Goal: Transaction & Acquisition: Purchase product/service

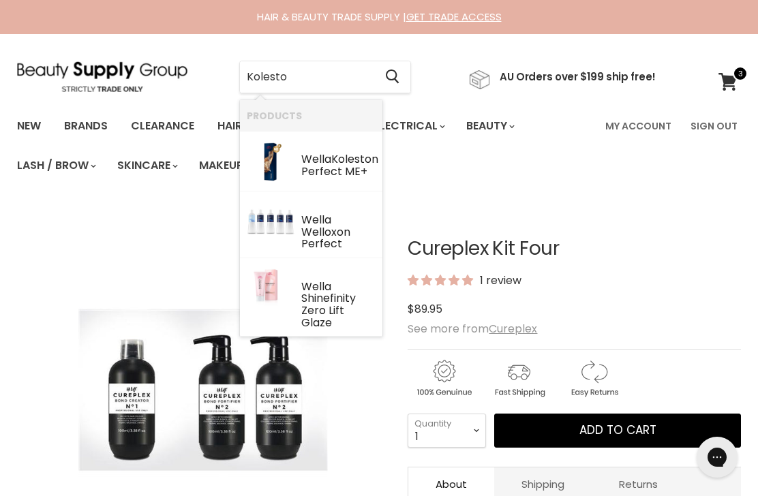
type input "Koleston"
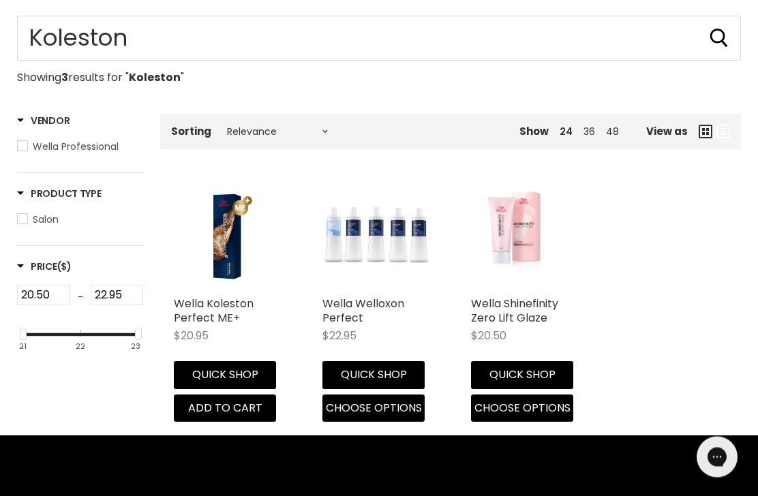
scroll to position [221, 0]
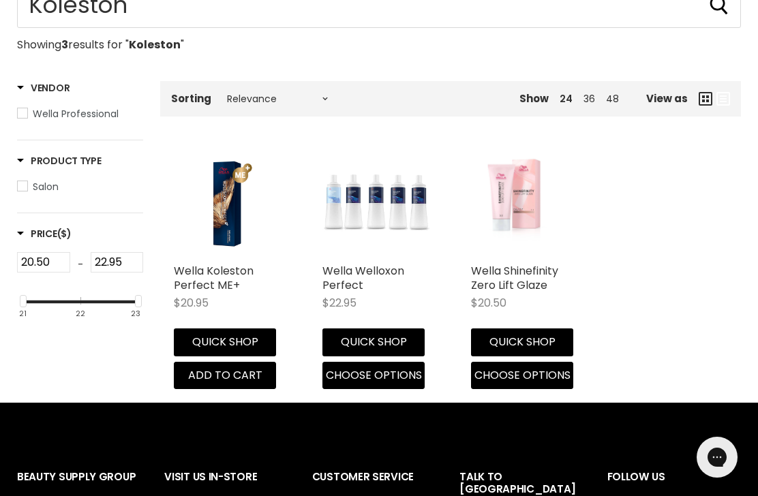
click at [178, 289] on link "Wella Koleston Perfect ME+" at bounding box center [214, 278] width 80 height 30
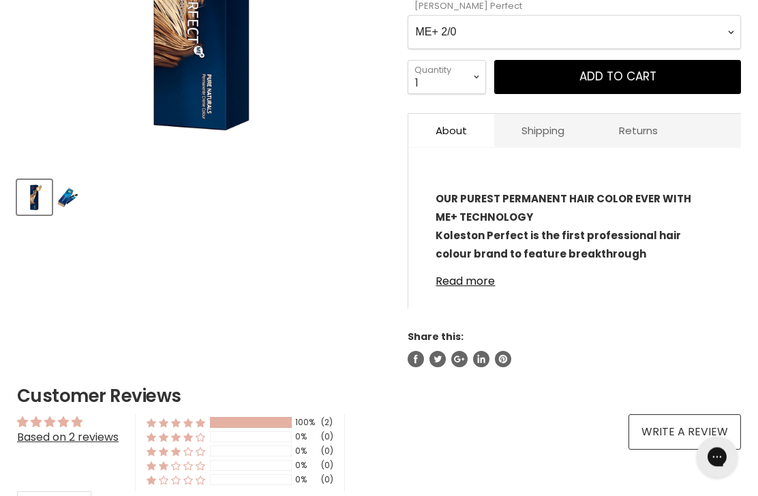
scroll to position [410, 0]
click at [480, 285] on link "Read more" at bounding box center [574, 277] width 278 height 20
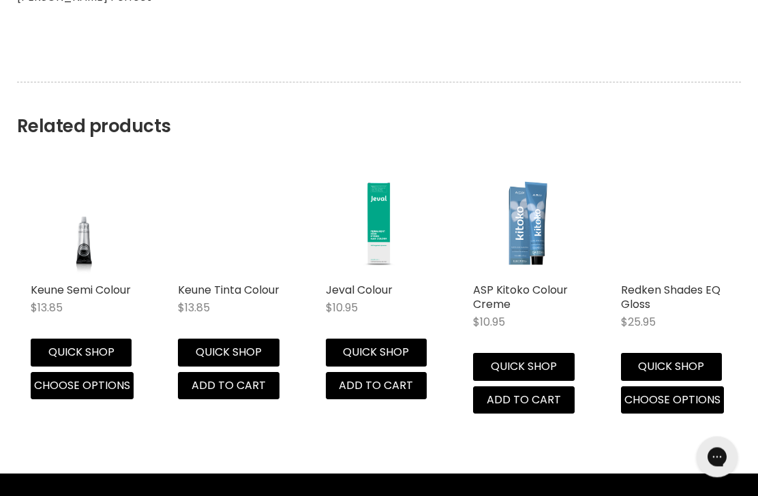
scroll to position [1920, 0]
click at [488, 300] on link "ASP Kitoko Colour Creme" at bounding box center [520, 297] width 95 height 30
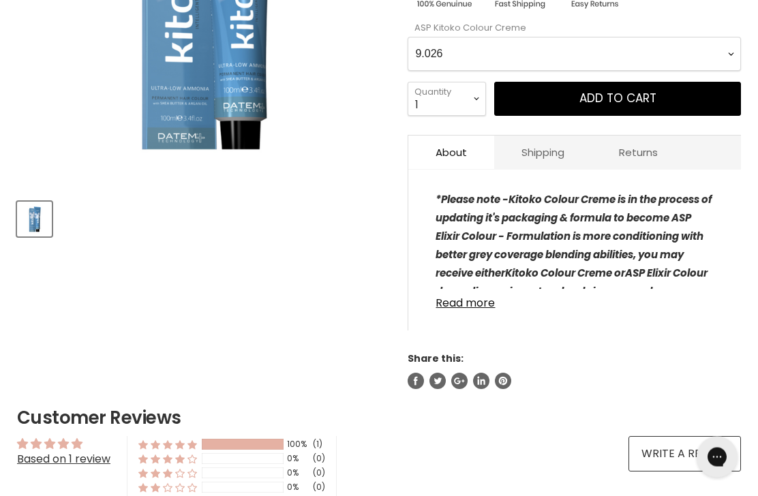
scroll to position [388, 0]
click at [450, 305] on link "Read more" at bounding box center [574, 299] width 278 height 20
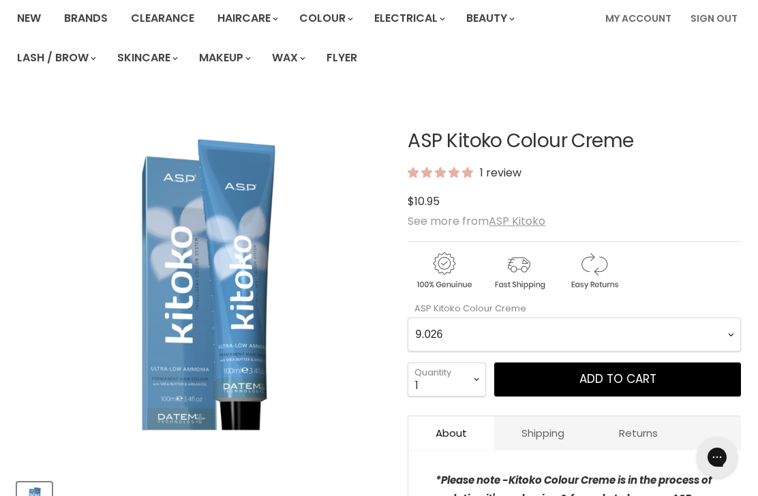
scroll to position [106, 0]
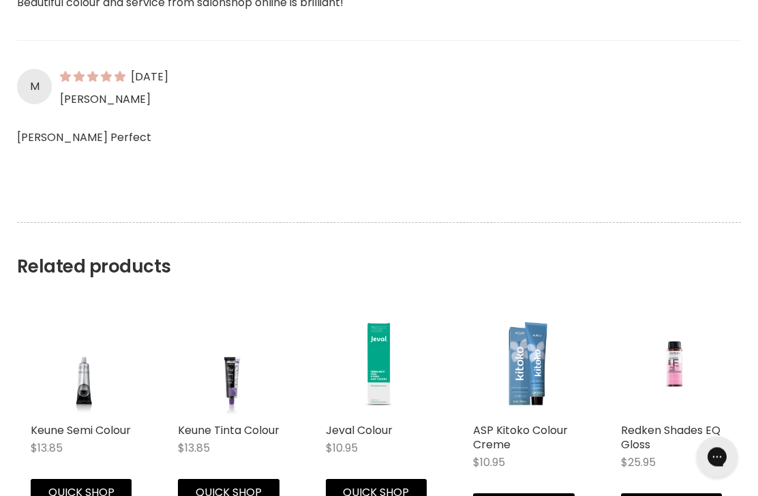
scroll to position [1085, 0]
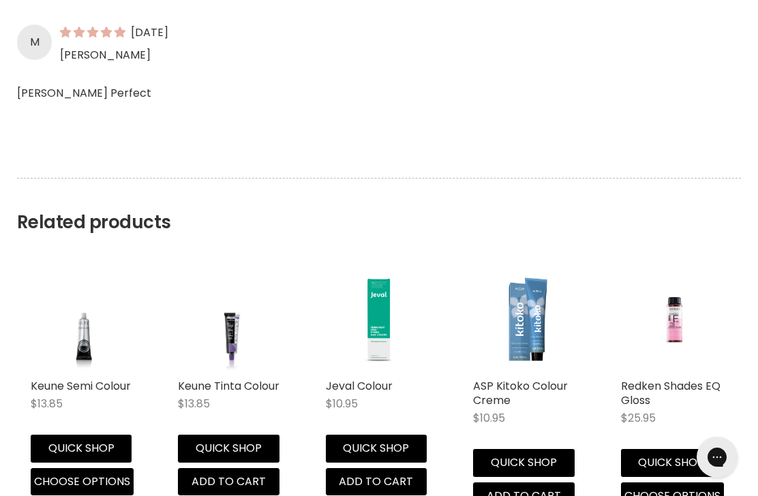
click at [521, 331] on img "Main content" at bounding box center [526, 319] width 106 height 106
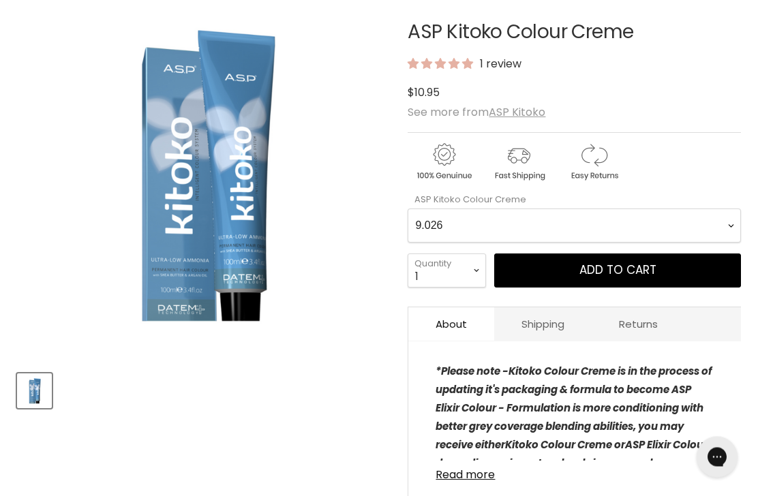
scroll to position [234, 0]
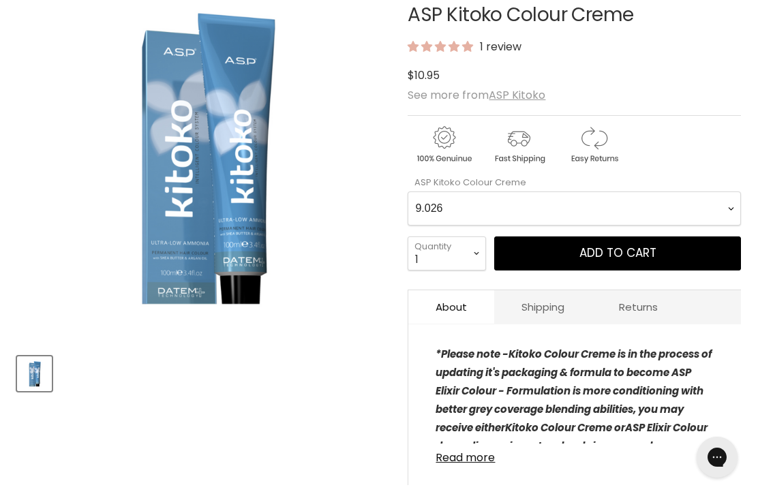
click at [677, 208] on Creme-0-0 "9.026 9.145 12.771 1.0 2.0 3.0 4.0 5.0 6.0 7.0 8.0 9.0 10.0 4.01 5.01 6.01 7.01…" at bounding box center [573, 208] width 333 height 34
select Creme-0-0 "9.0X *NEW"
click at [463, 464] on link "Read more" at bounding box center [574, 454] width 278 height 20
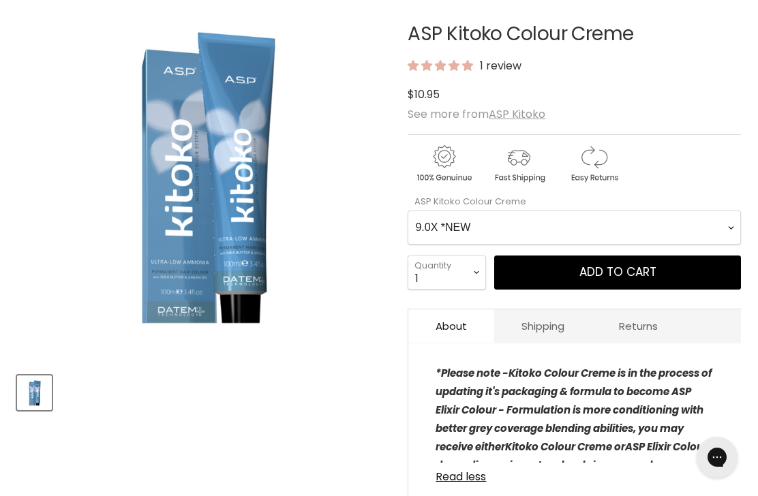
scroll to position [210, 0]
